Goal: Ask a question

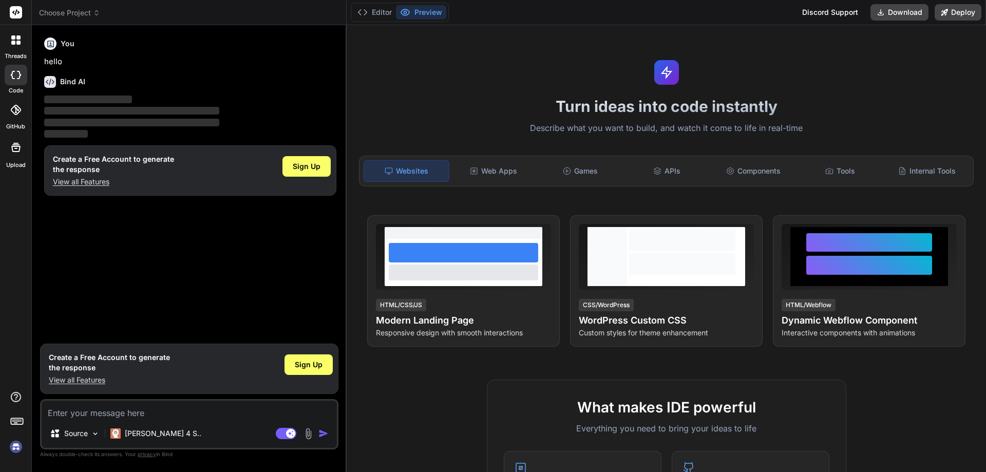
type textarea "x"
type textarea "h"
type textarea "x"
type textarea "he"
type textarea "x"
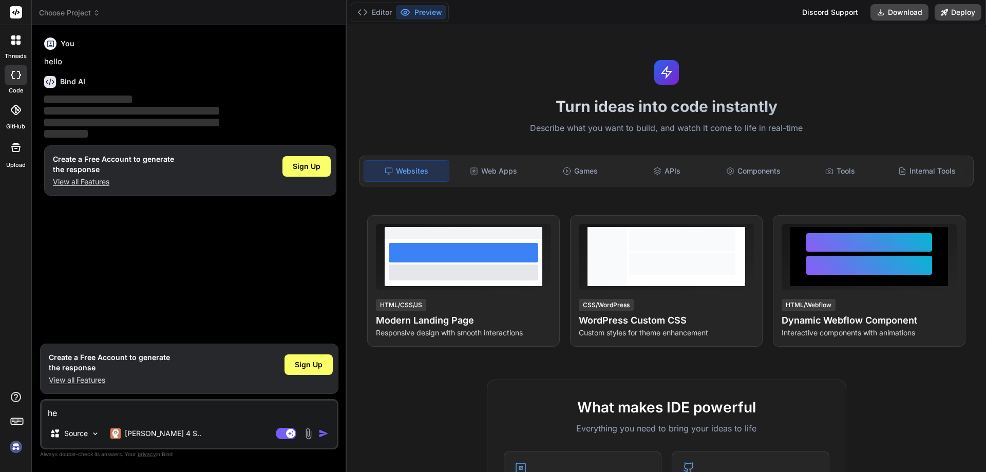
type textarea "hel"
type textarea "x"
type textarea "hell"
type textarea "x"
type textarea "hello"
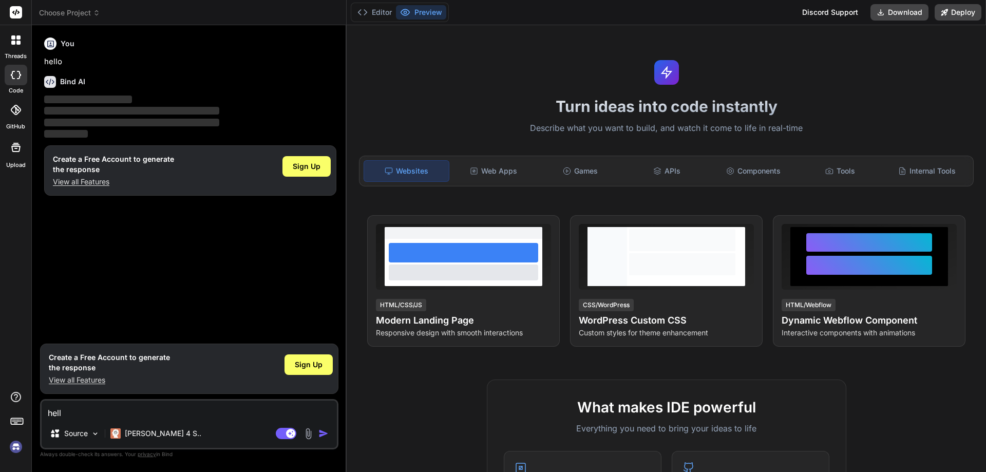
type textarea "x"
type textarea "hello"
click at [319, 431] on img "button" at bounding box center [323, 433] width 10 height 10
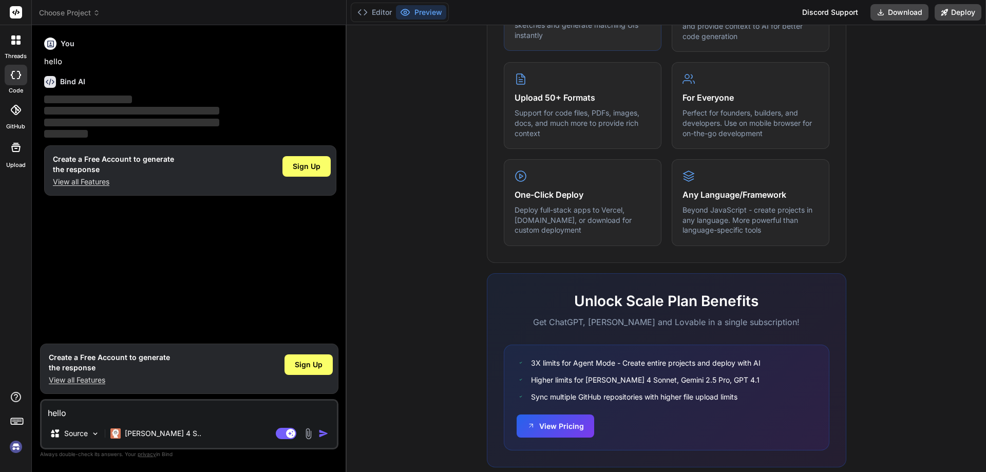
scroll to position [507, 0]
